Goal: Task Accomplishment & Management: Complete application form

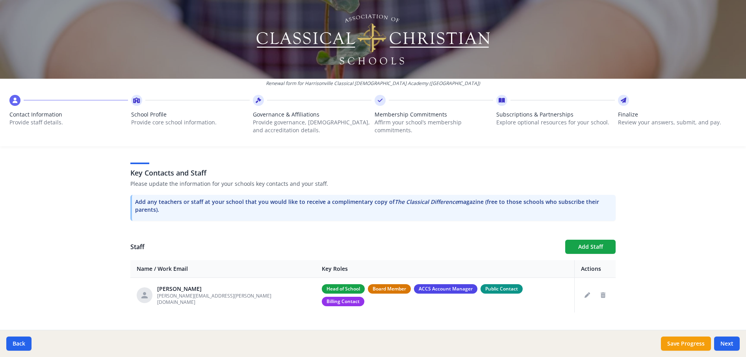
scroll to position [206, 0]
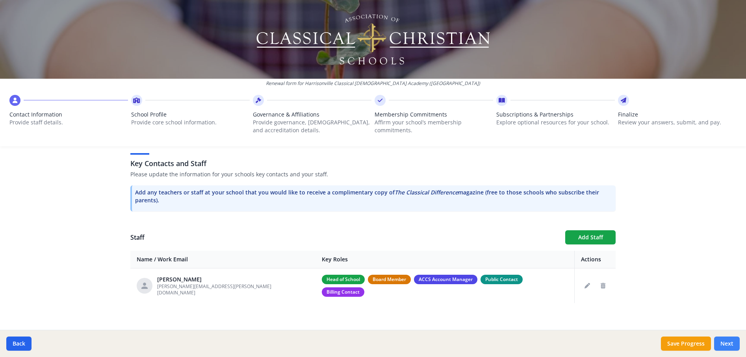
click at [729, 344] on button "Next" at bounding box center [727, 344] width 26 height 14
type input "(816) 865-6970"
type input "7"
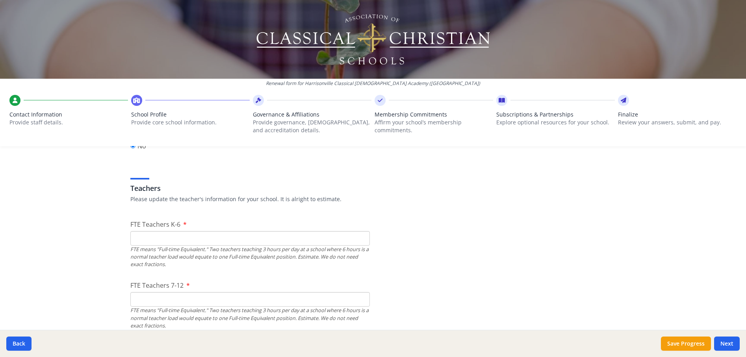
scroll to position [473, 0]
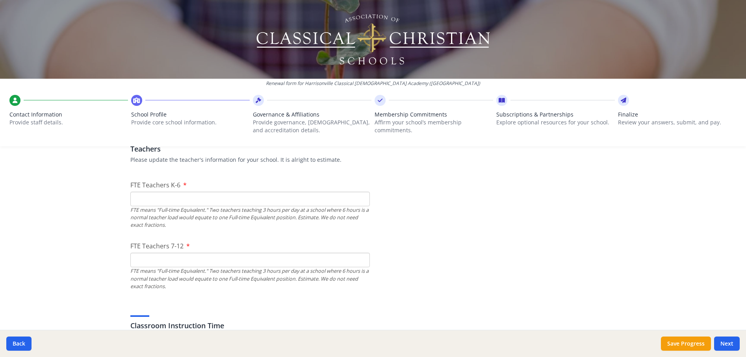
click at [132, 202] on input "FTE Teachers K-6" at bounding box center [249, 199] width 239 height 15
type input "3"
click at [156, 264] on input "FTE Teachers 7-12" at bounding box center [249, 260] width 239 height 15
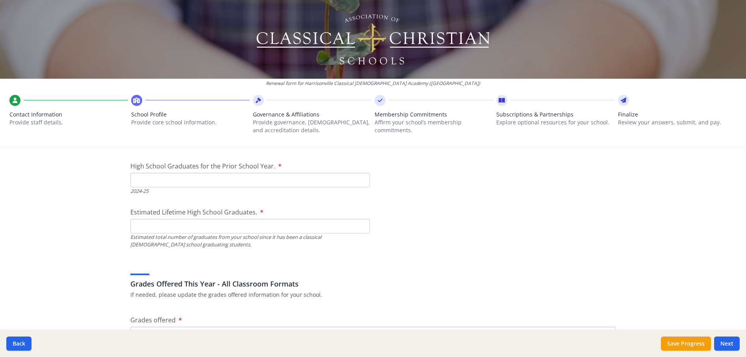
scroll to position [1103, 0]
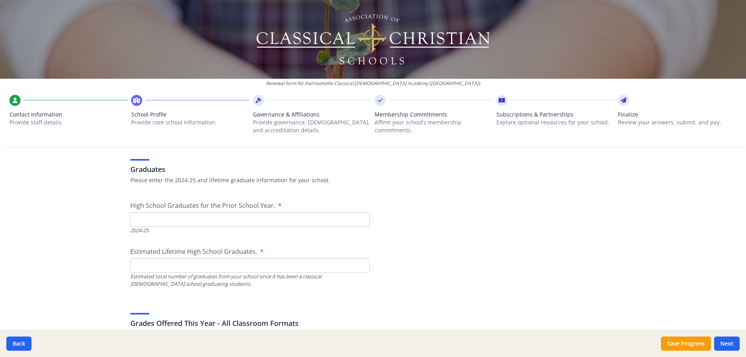
type input "2"
click at [138, 218] on input "High School Graduates for the Prior School Year." at bounding box center [249, 219] width 239 height 15
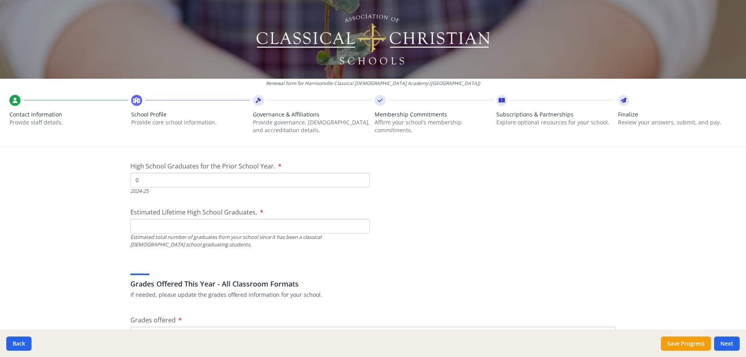
type input "0"
click at [137, 226] on input "Estimated Lifetime High School Graduates." at bounding box center [249, 226] width 239 height 15
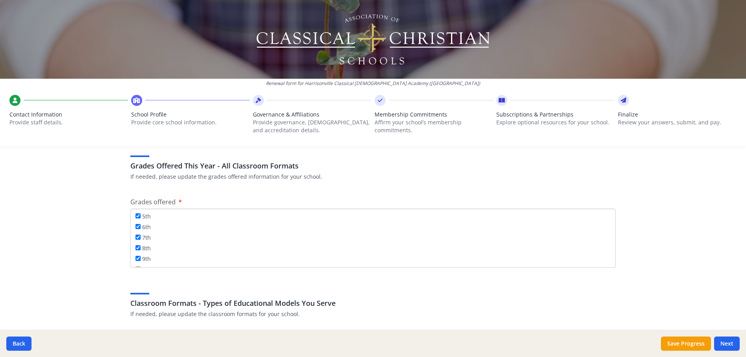
scroll to position [79, 0]
type input "0"
click at [136, 254] on input "10th" at bounding box center [138, 253] width 5 height 5
checkbox input "true"
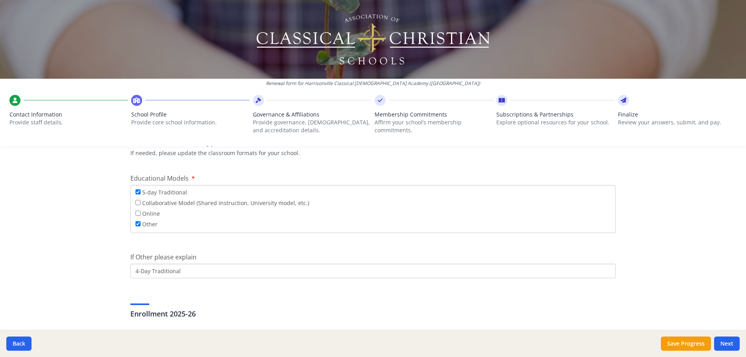
scroll to position [1418, 0]
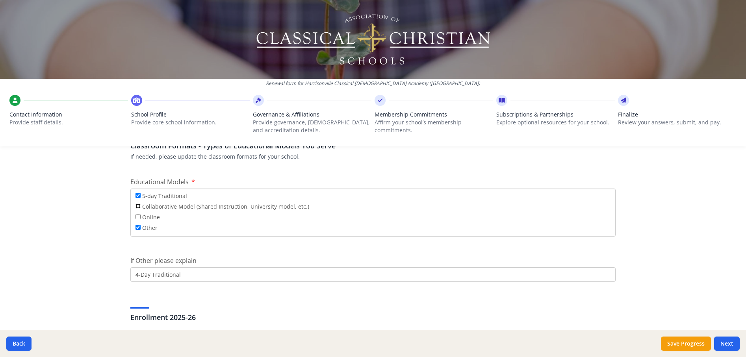
click at [136, 207] on input "Collaborative Model (Shared Instruction, University model, etc.)" at bounding box center [138, 206] width 5 height 5
checkbox input "true"
click at [193, 275] on input "4-Day Traditional" at bounding box center [372, 274] width 485 height 15
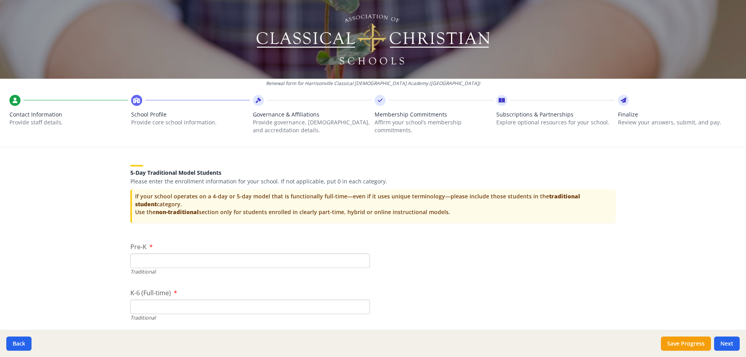
scroll to position [1615, 0]
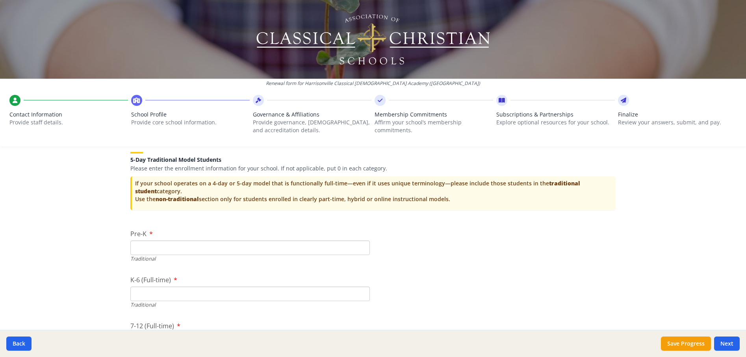
type input "4-Day Traditional plus a homeschool academy"
click at [145, 249] on input "Pre-K" at bounding box center [249, 248] width 239 height 15
type input "10"
click at [141, 293] on input "K-6 (Full-time)" at bounding box center [249, 294] width 239 height 15
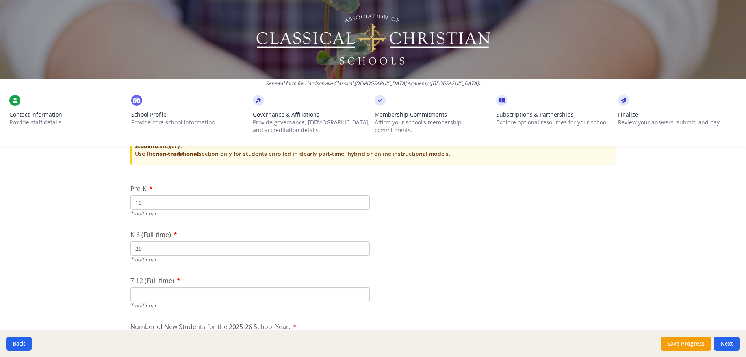
scroll to position [1694, 0]
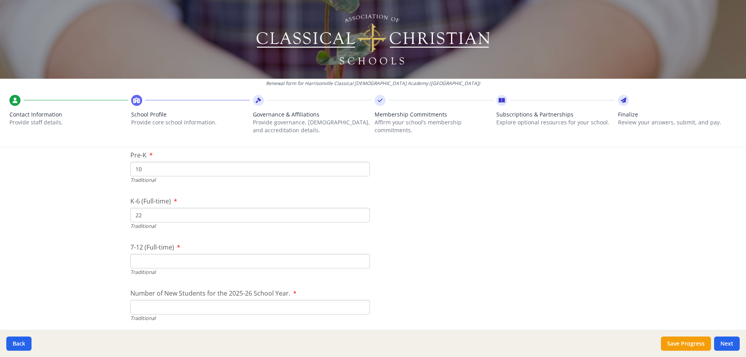
type input "22"
click at [135, 258] on input "7-12 (Full-time)" at bounding box center [249, 261] width 239 height 15
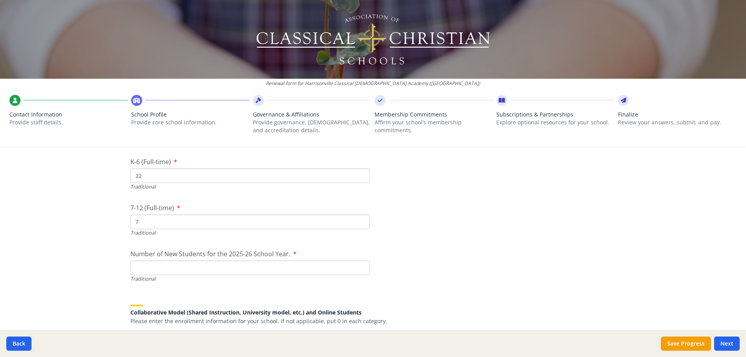
scroll to position [1773, 0]
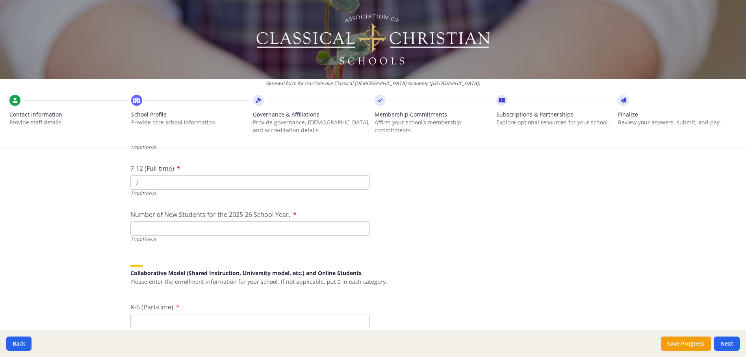
type input "7"
click at [145, 225] on input "Number of New Students for the 2025-26 School Year." at bounding box center [249, 228] width 239 height 15
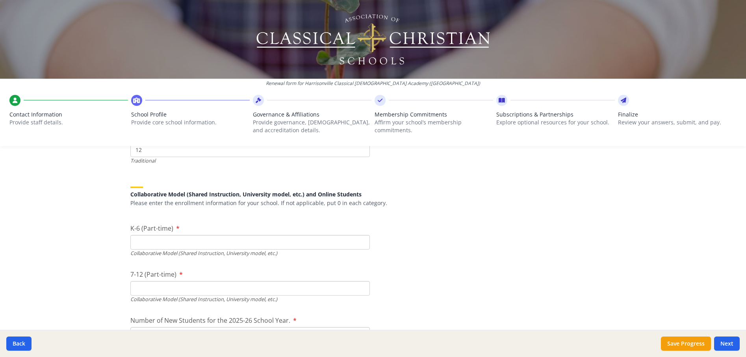
scroll to position [1891, 0]
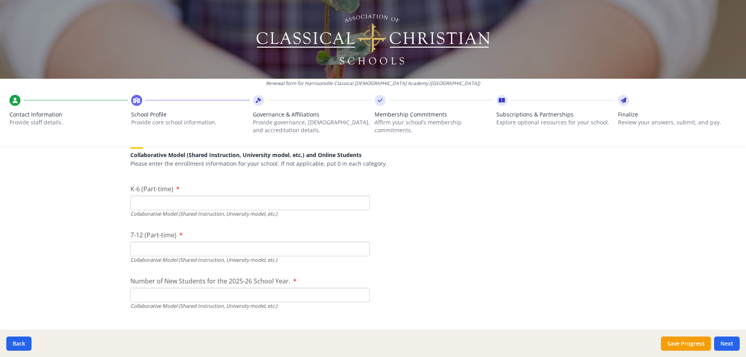
type input "12"
click at [135, 204] on input "K-6 (Part-time)" at bounding box center [249, 203] width 239 height 15
type input "8"
click at [149, 248] on input "7-12 (Part-time)" at bounding box center [249, 249] width 239 height 15
type input "1"
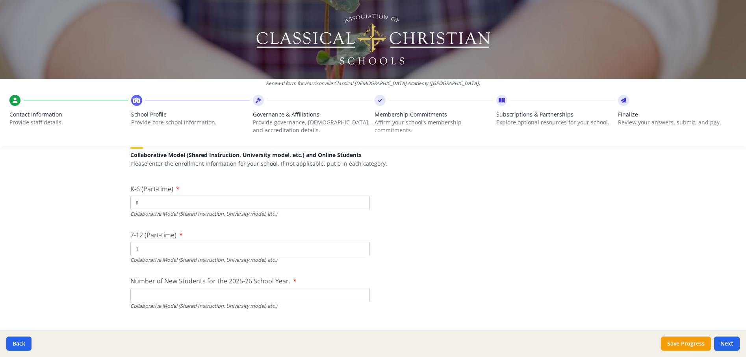
click at [151, 118] on input "Number of New Students for the 2025-26 School Year." at bounding box center [249, 110] width 239 height 15
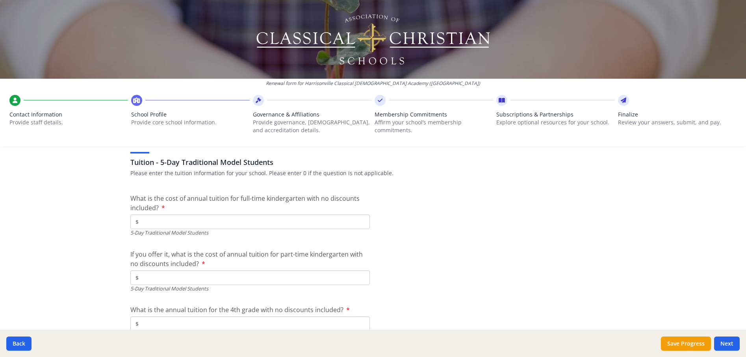
scroll to position [2088, 0]
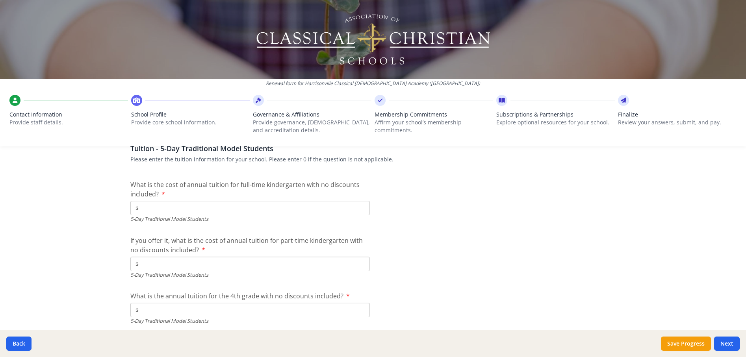
type input "3"
click at [147, 208] on input "$" at bounding box center [249, 208] width 239 height 15
type input "$5 670"
click at [164, 264] on input "$" at bounding box center [249, 264] width 239 height 15
type input "$4 567"
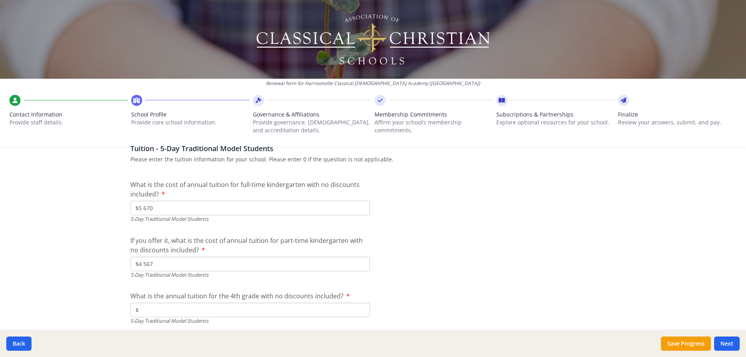
click at [149, 312] on input "$" at bounding box center [249, 310] width 239 height 15
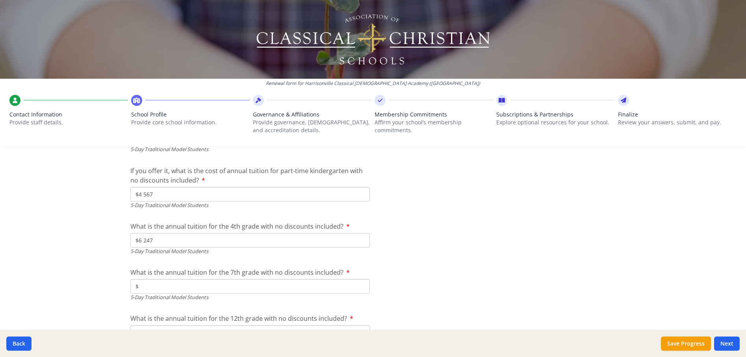
scroll to position [2166, 0]
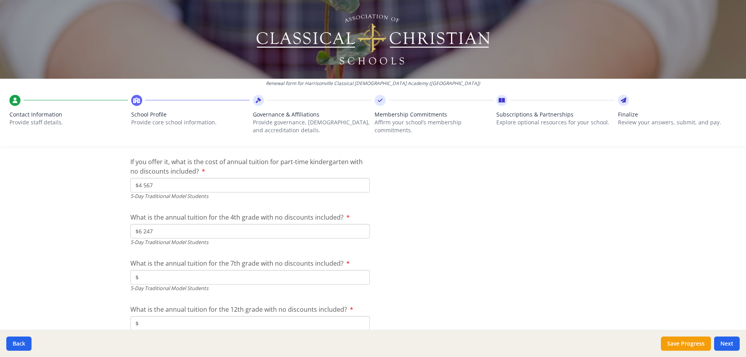
type input "$6 247"
click at [147, 277] on input "$" at bounding box center [249, 277] width 239 height 15
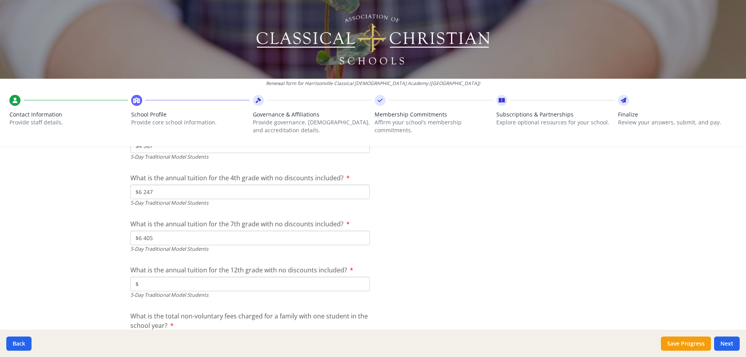
scroll to position [2245, 0]
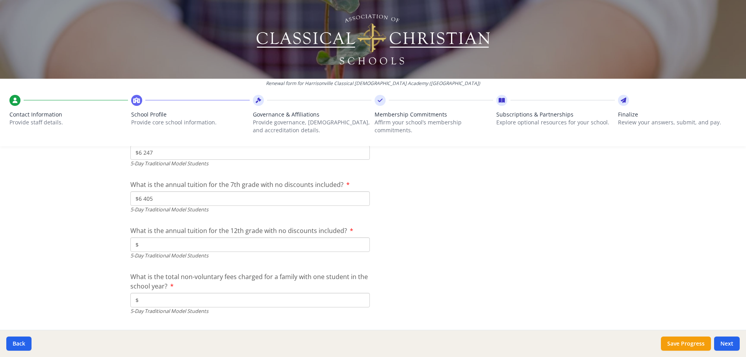
type input "$6 405"
click at [152, 247] on input "$" at bounding box center [249, 245] width 239 height 15
type input "$0"
click at [165, 301] on input "$" at bounding box center [249, 300] width 239 height 15
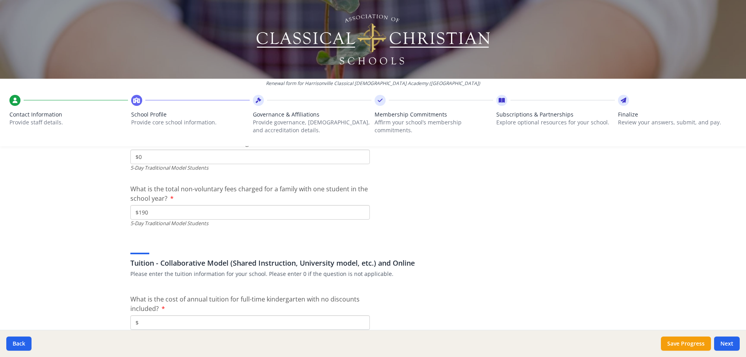
scroll to position [2324, 0]
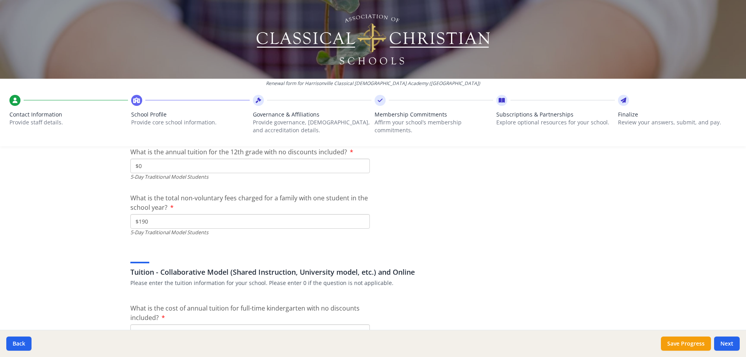
click at [137, 222] on input "$190" at bounding box center [249, 221] width 239 height 15
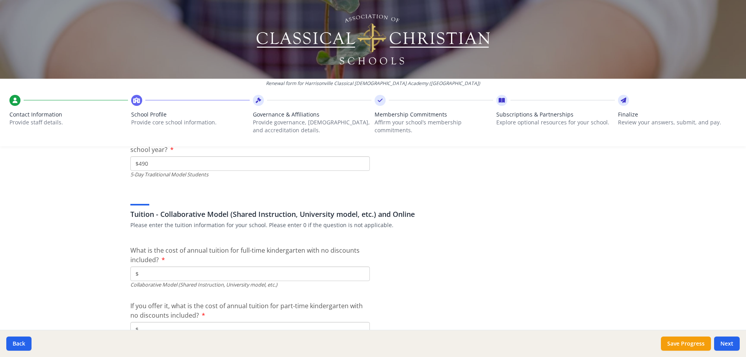
scroll to position [2403, 0]
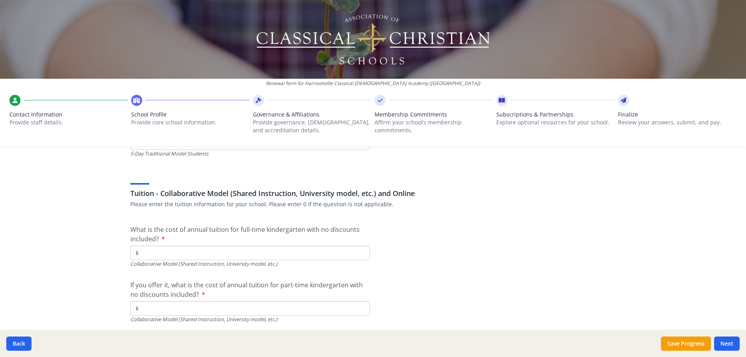
type input "$490"
type input "$2 205"
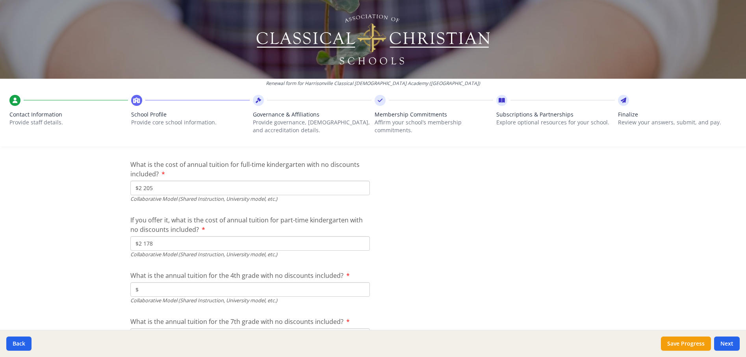
scroll to position [2482, 0]
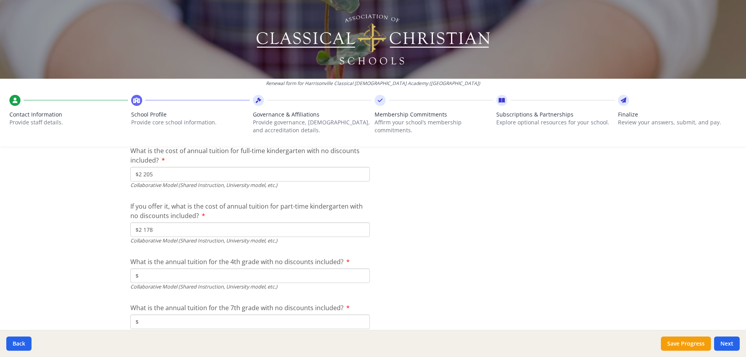
type input "$2 178"
type input "$2 388"
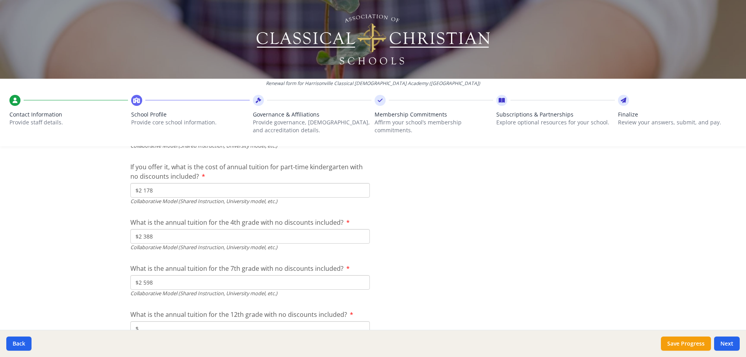
scroll to position [2560, 0]
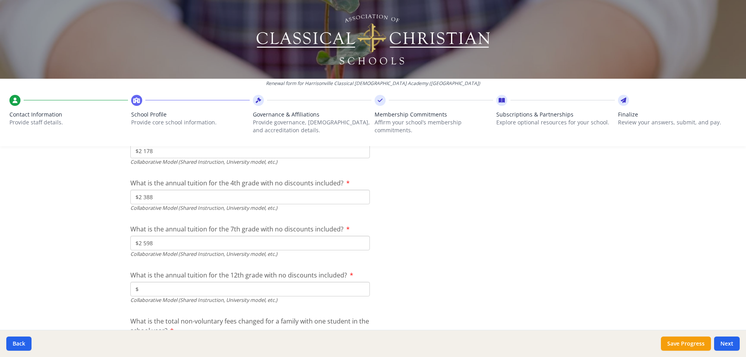
type input "$2 598"
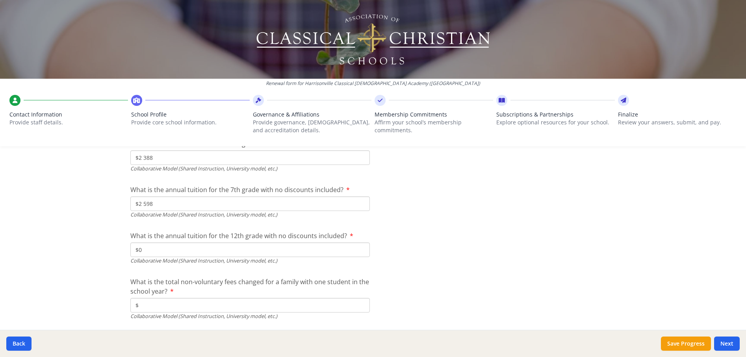
scroll to position [2623, 0]
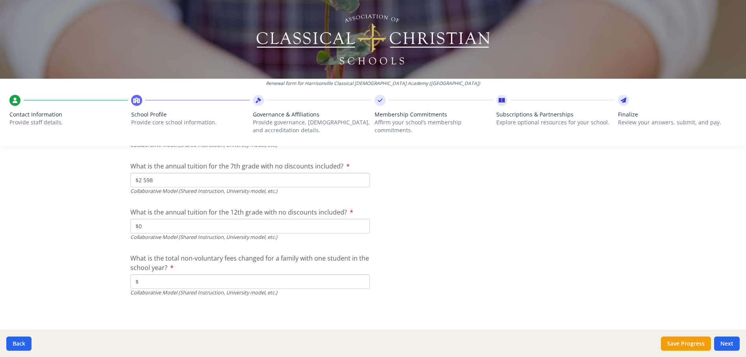
type input "$0"
click at [156, 287] on input "$" at bounding box center [249, 282] width 239 height 15
type input "$425"
click at [732, 343] on button "Next" at bounding box center [727, 344] width 26 height 14
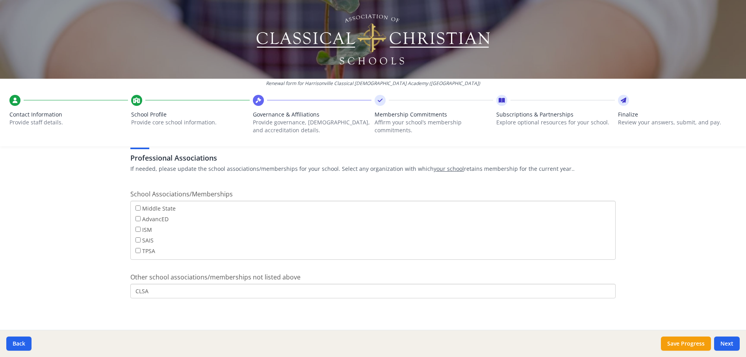
scroll to position [470, 0]
click at [728, 339] on button "Next" at bounding box center [727, 344] width 26 height 14
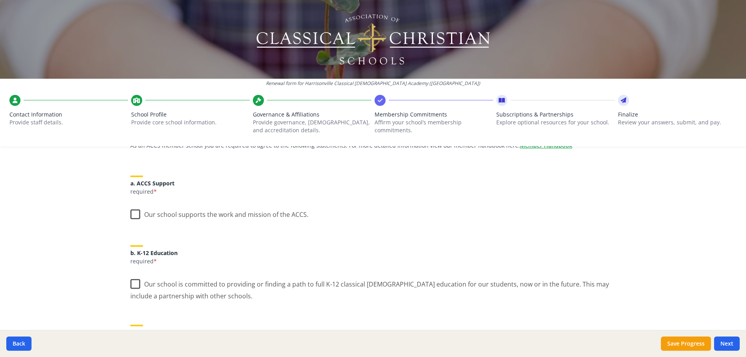
scroll to position [79, 0]
click at [134, 217] on label "Our school supports the work and mission of the ACCS." at bounding box center [219, 212] width 178 height 17
click at [0, 0] on input "Our school supports the work and mission of the ACCS." at bounding box center [0, 0] width 0 height 0
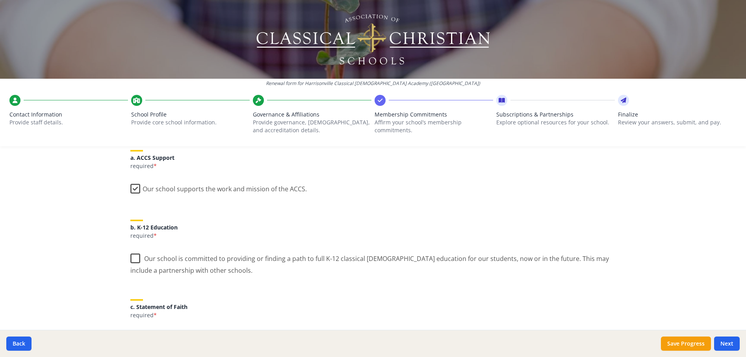
scroll to position [118, 0]
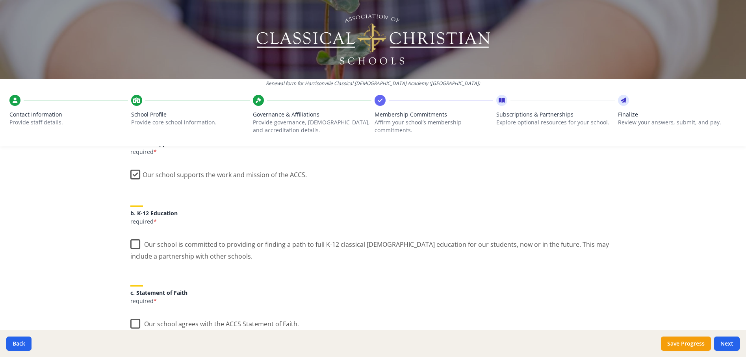
click at [132, 244] on label "Our school is committed to providing or finding a path to full K-12 classical C…" at bounding box center [372, 247] width 485 height 26
click at [0, 0] on input "Our school is committed to providing or finding a path to full K-12 classical C…" at bounding box center [0, 0] width 0 height 0
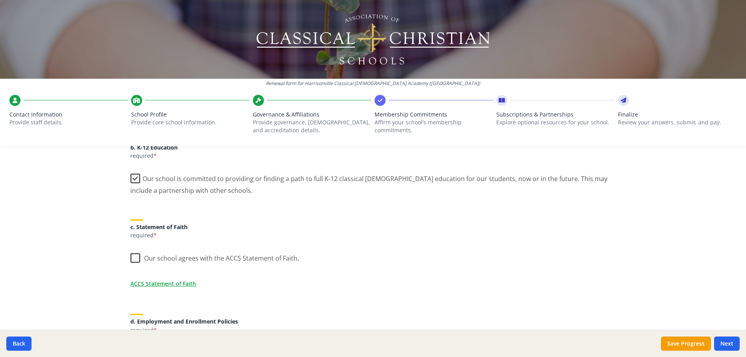
scroll to position [197, 0]
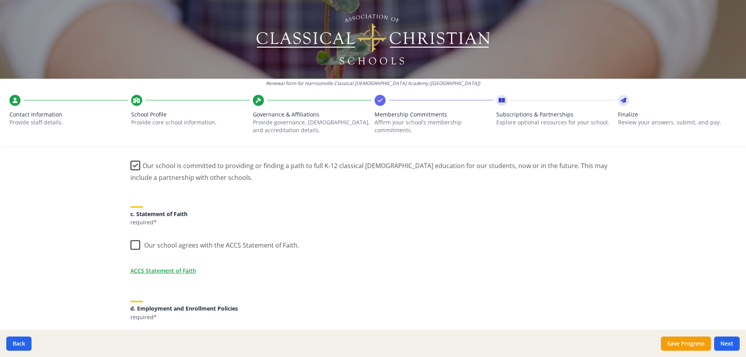
click at [134, 246] on label "Our school agrees with the ACCS Statement of Faith." at bounding box center [214, 243] width 169 height 17
click at [0, 0] on input "Our school agrees with the ACCS Statement of Faith." at bounding box center [0, 0] width 0 height 0
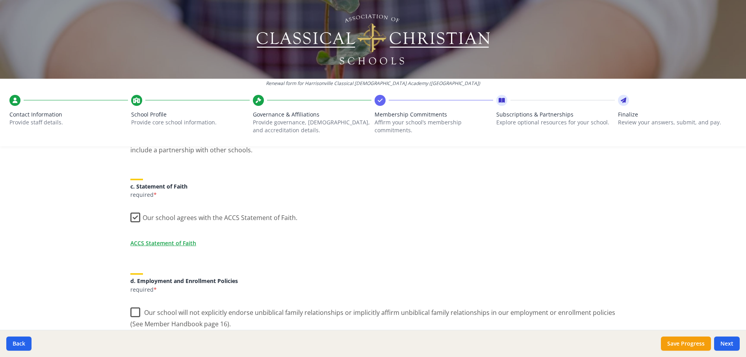
scroll to position [315, 0]
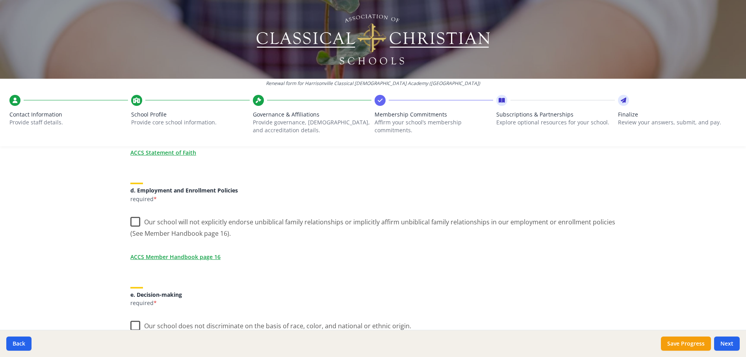
click at [131, 223] on label "Our school will not explicitly endorse unbiblical family relationships or impli…" at bounding box center [372, 225] width 485 height 26
click at [0, 0] on input "Our school will not explicitly endorse unbiblical family relationships or impli…" at bounding box center [0, 0] width 0 height 0
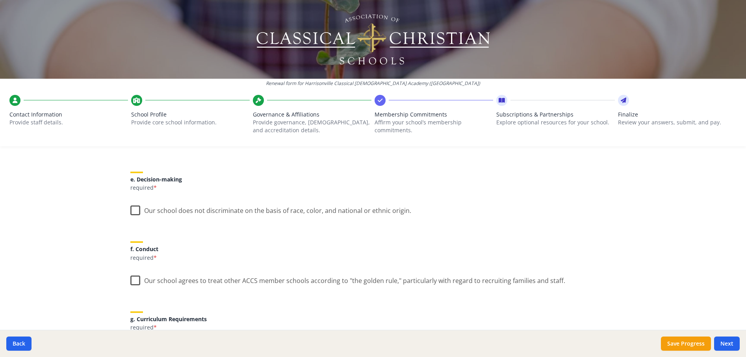
scroll to position [433, 0]
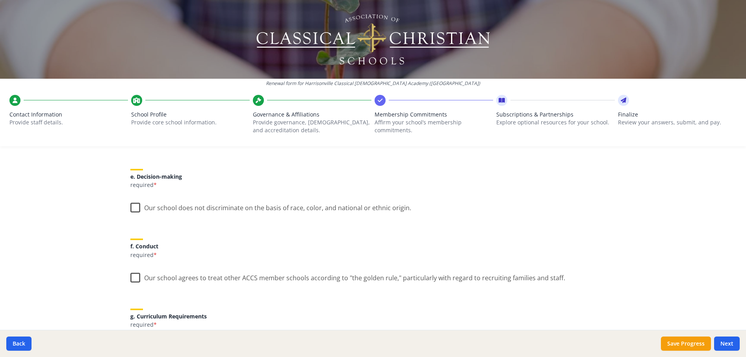
click at [133, 209] on label "Our school does not discriminate on the basis of race, color, and national or e…" at bounding box center [270, 206] width 281 height 17
click at [0, 0] on input "Our school does not discriminate on the basis of race, color, and national or e…" at bounding box center [0, 0] width 0 height 0
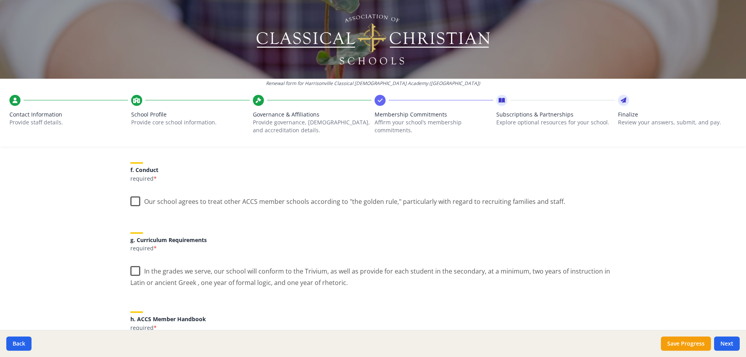
scroll to position [512, 0]
click at [133, 200] on label "Our school agrees to treat other ACCS member schools according to "the golden r…" at bounding box center [347, 197] width 435 height 17
click at [0, 0] on input "Our school agrees to treat other ACCS member schools according to "the golden r…" at bounding box center [0, 0] width 0 height 0
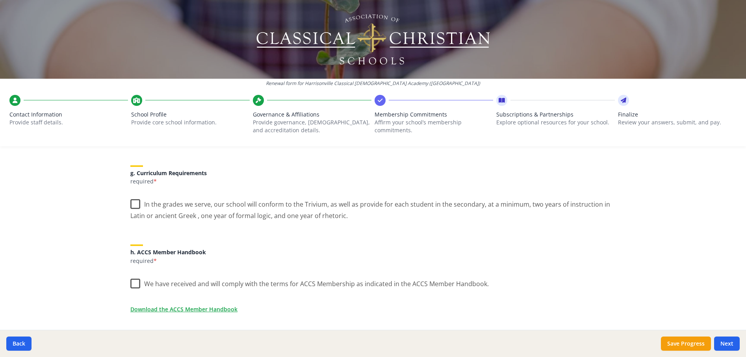
scroll to position [591, 0]
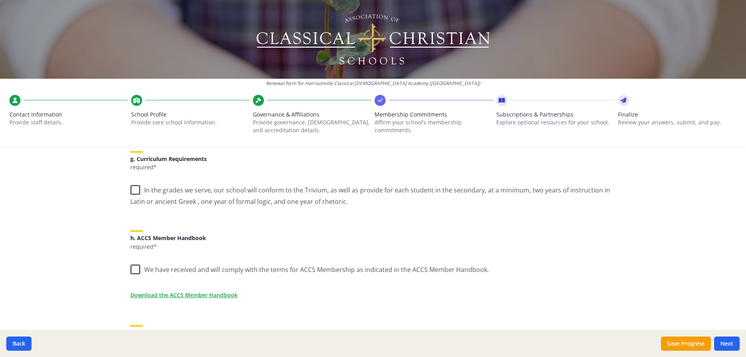
click at [131, 192] on label "In the grades we serve, our school will conform to the Trivium, as well as prov…" at bounding box center [372, 193] width 485 height 26
click at [0, 0] on input "In the grades we serve, our school will conform to the Trivium, as well as prov…" at bounding box center [0, 0] width 0 height 0
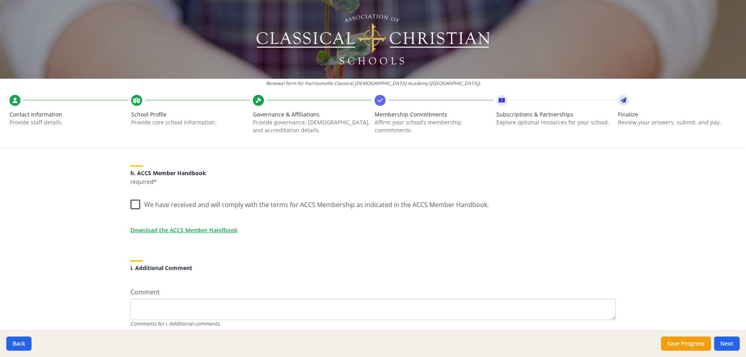
scroll to position [670, 0]
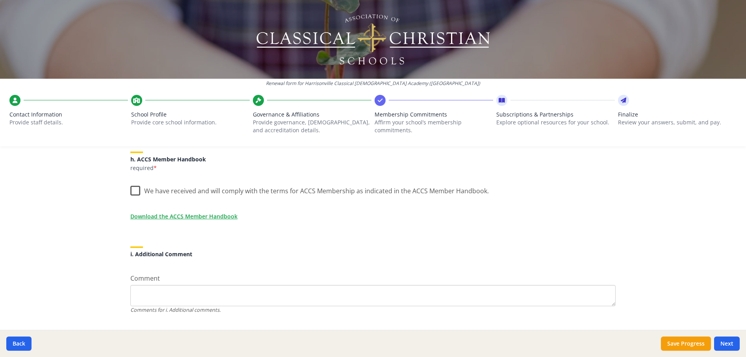
click at [135, 190] on label "We have received and will comply with the terms for ACCS Membership as indicate…" at bounding box center [309, 189] width 358 height 17
click at [0, 0] on input "We have received and will comply with the terms for ACCS Membership as indicate…" at bounding box center [0, 0] width 0 height 0
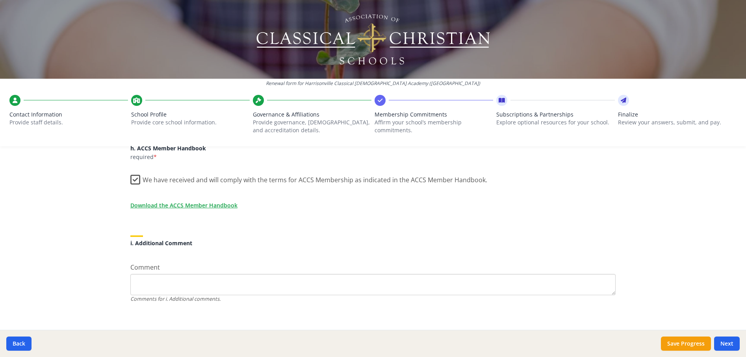
scroll to position [687, 0]
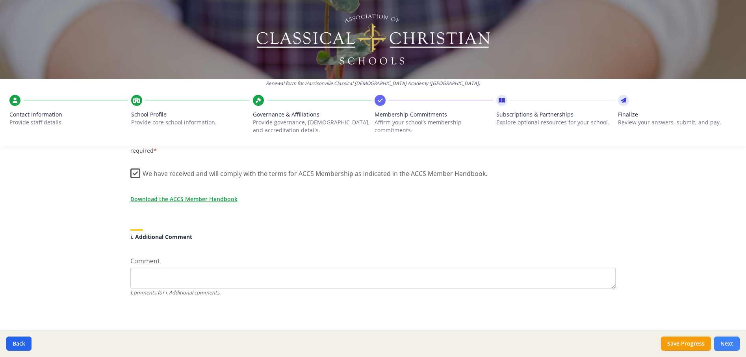
click at [726, 342] on button "Next" at bounding box center [727, 344] width 26 height 14
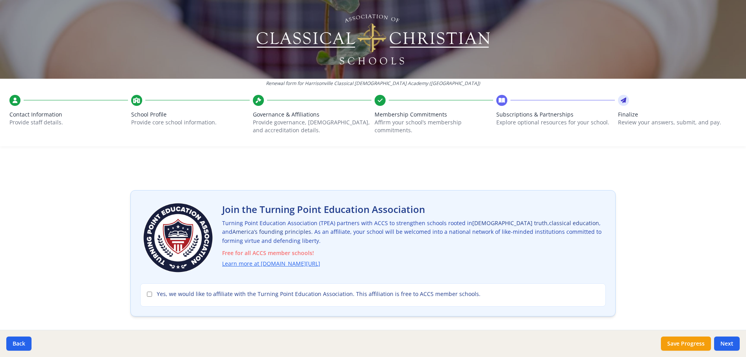
scroll to position [39, 0]
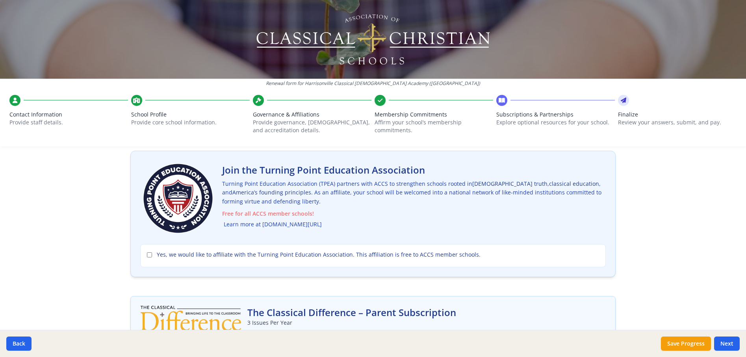
click at [301, 225] on link "Learn more at turningpointed.com/accs" at bounding box center [273, 224] width 98 height 9
click at [148, 254] on input "Yes, we would like to affiliate with the Turning Point Education Association. T…" at bounding box center [149, 254] width 5 height 5
checkbox input "true"
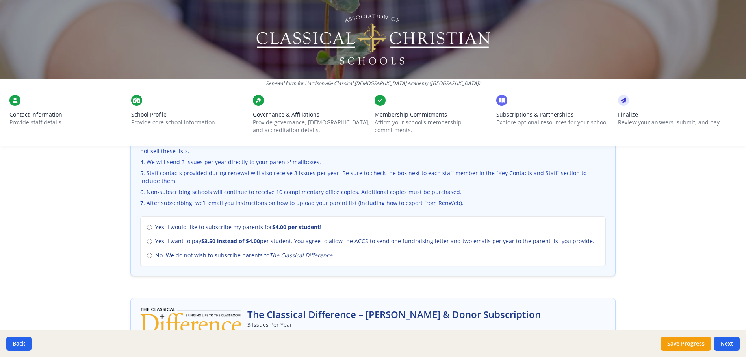
scroll to position [315, 0]
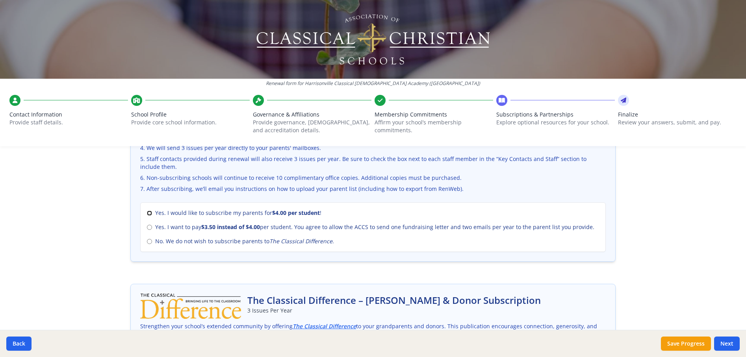
click at [149, 213] on input "Yes. I would like to subscribe my parents for $4.00 per student !" at bounding box center [149, 213] width 5 height 5
radio input "true"
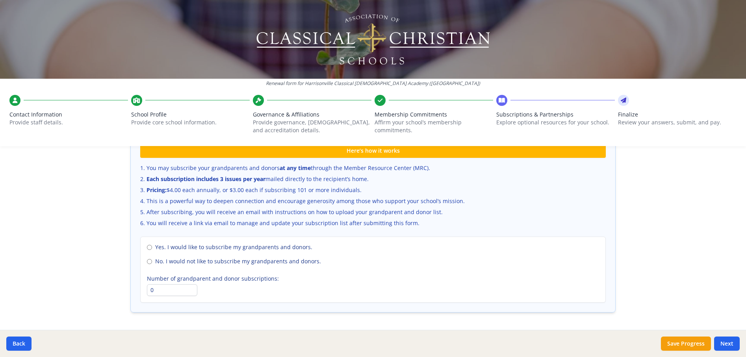
scroll to position [543, 0]
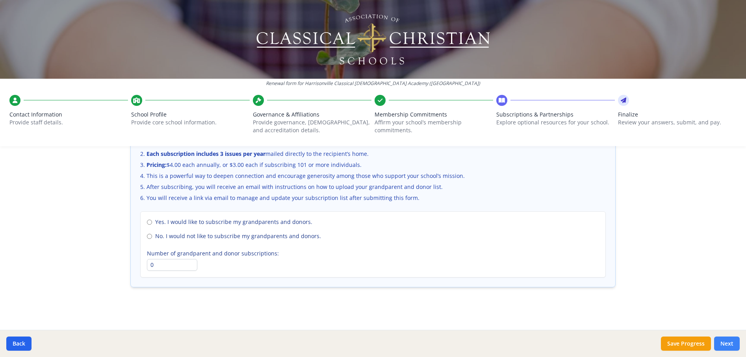
click at [728, 346] on button "Next" at bounding box center [727, 344] width 26 height 14
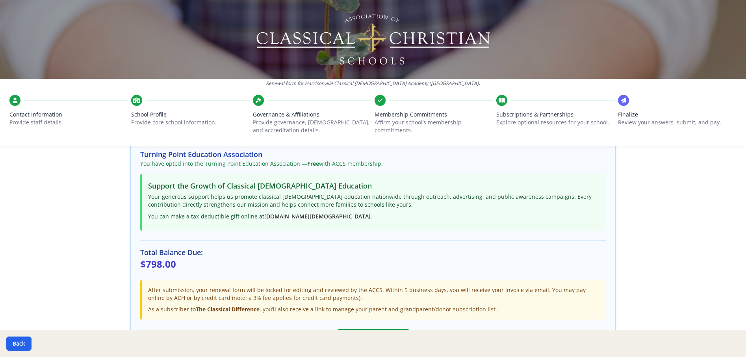
scroll to position [197, 0]
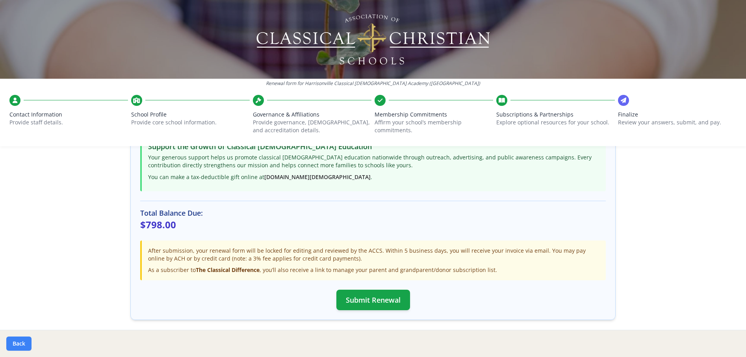
click at [22, 346] on button "Back" at bounding box center [18, 344] width 25 height 14
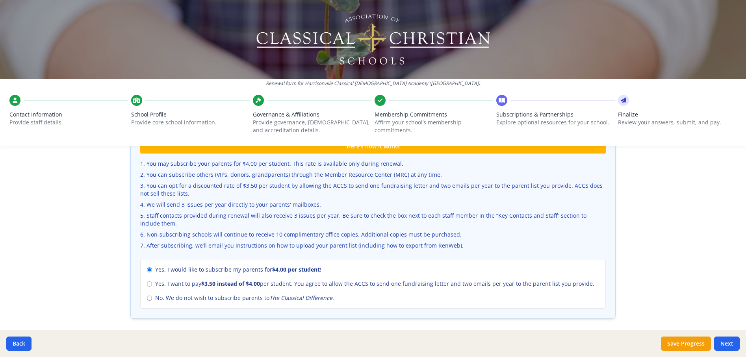
scroll to position [315, 0]
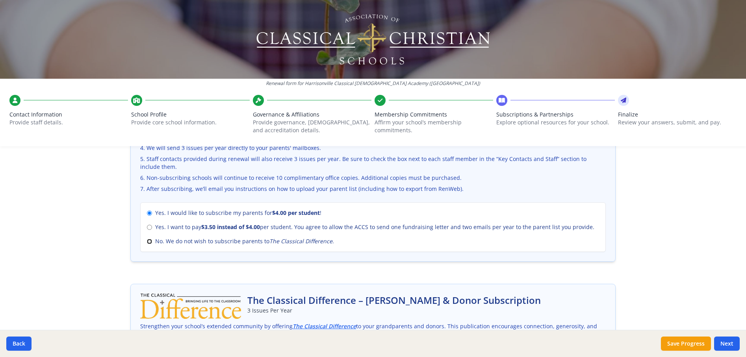
click at [147, 242] on input "No. We do not wish to subscribe parents to The Classical Difference ." at bounding box center [149, 241] width 5 height 5
radio input "true"
radio input "false"
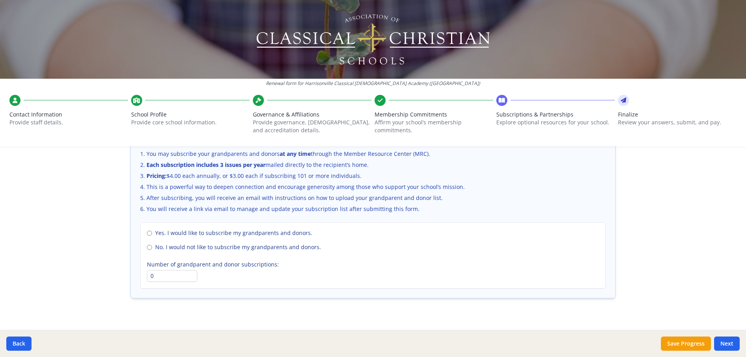
scroll to position [543, 0]
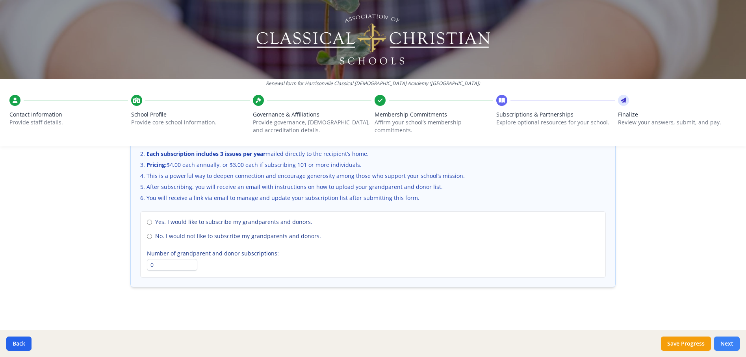
click at [730, 342] on button "Next" at bounding box center [727, 344] width 26 height 14
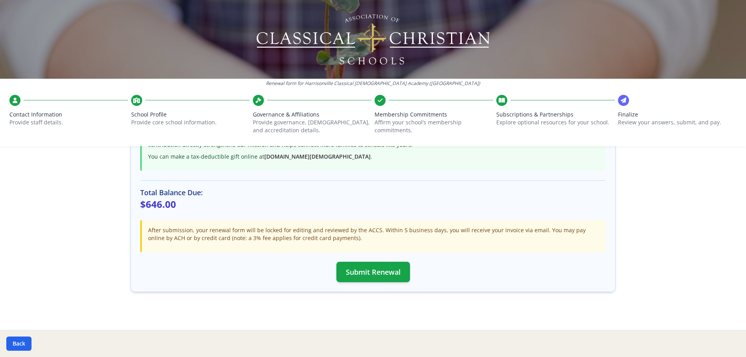
scroll to position [210, 0]
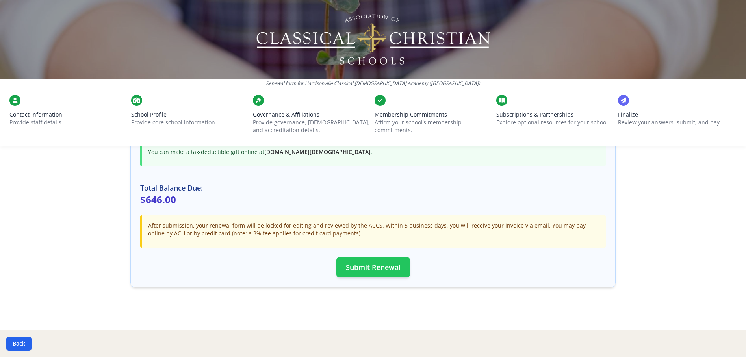
click at [381, 271] on button "Submit Renewal" at bounding box center [373, 267] width 74 height 20
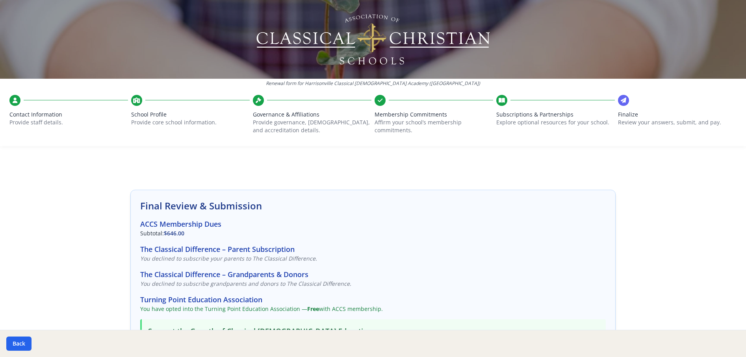
scroll to position [0, 0]
